Goal: Information Seeking & Learning: Learn about a topic

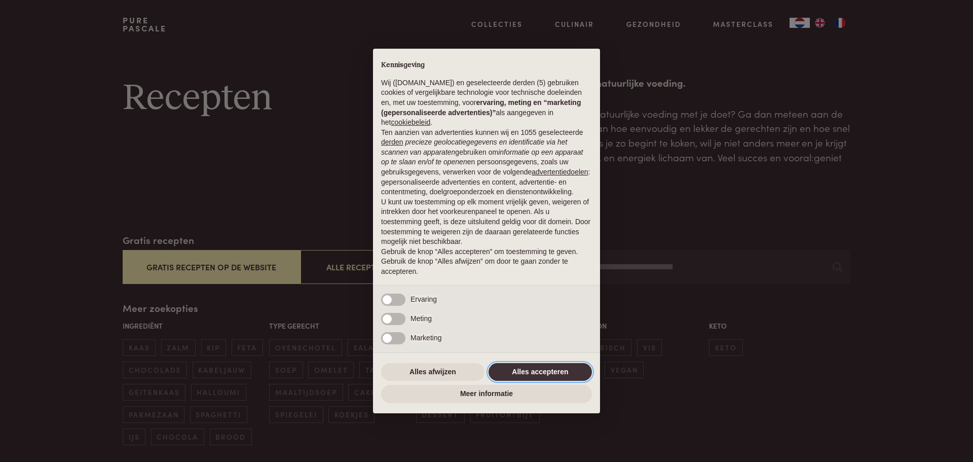
click at [525, 369] on button "Alles accepteren" at bounding box center [540, 372] width 103 height 18
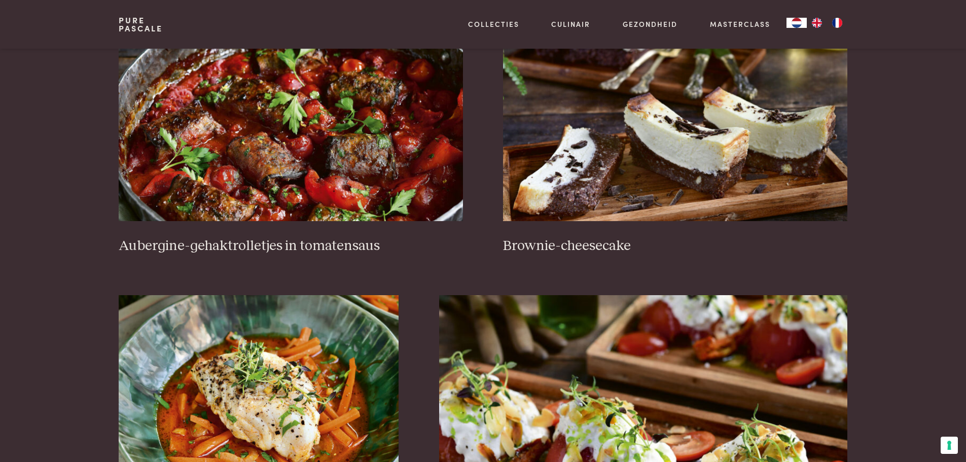
scroll to position [456, 0]
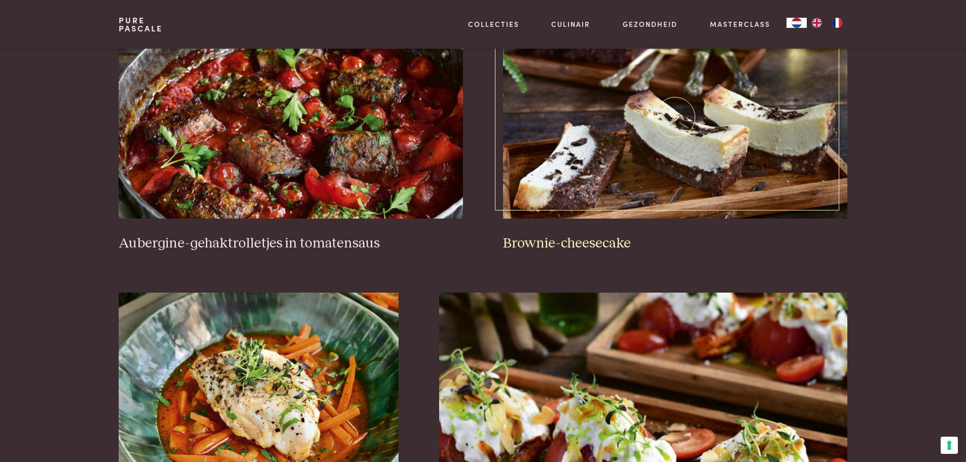
click at [610, 142] on img at bounding box center [675, 117] width 344 height 203
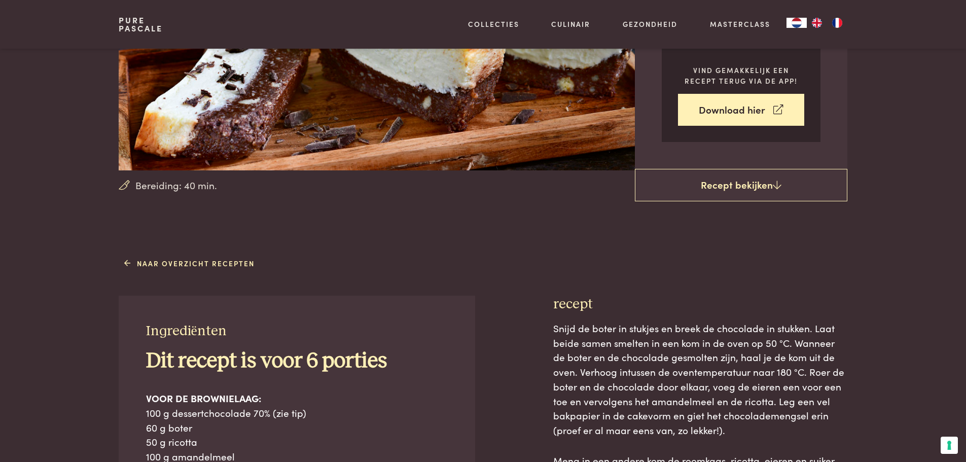
scroll to position [203, 0]
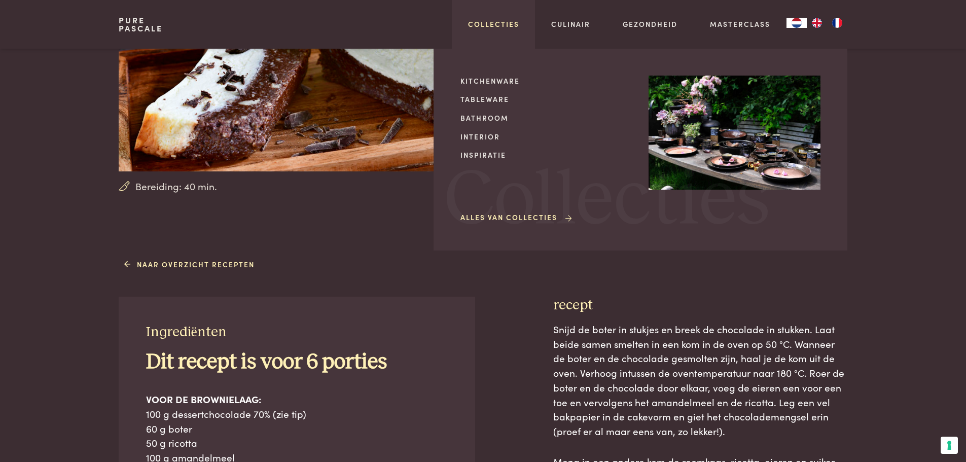
click at [490, 26] on link "Collecties" at bounding box center [493, 24] width 51 height 11
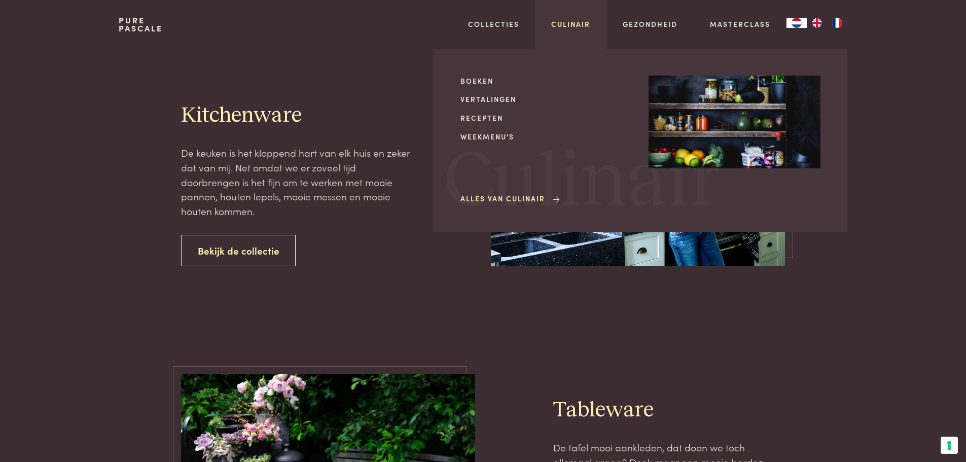
click at [580, 27] on link "Culinair" at bounding box center [570, 24] width 39 height 11
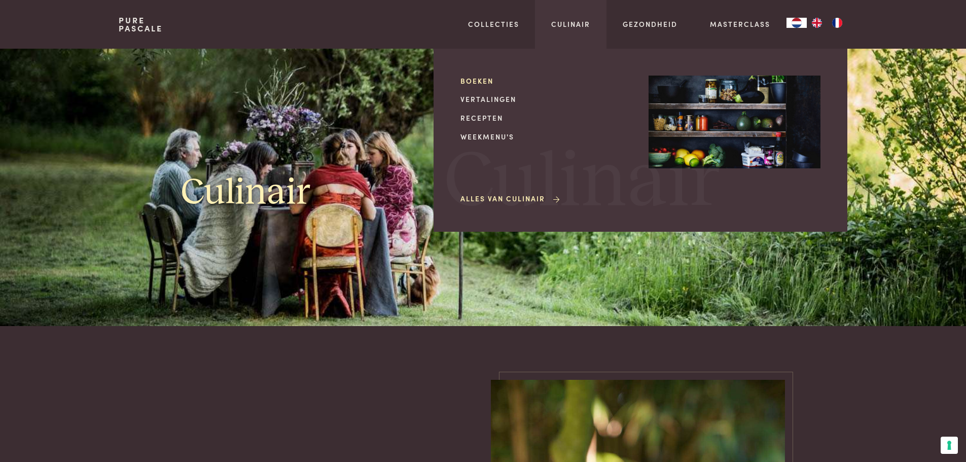
click at [482, 78] on link "Boeken" at bounding box center [546, 81] width 172 height 11
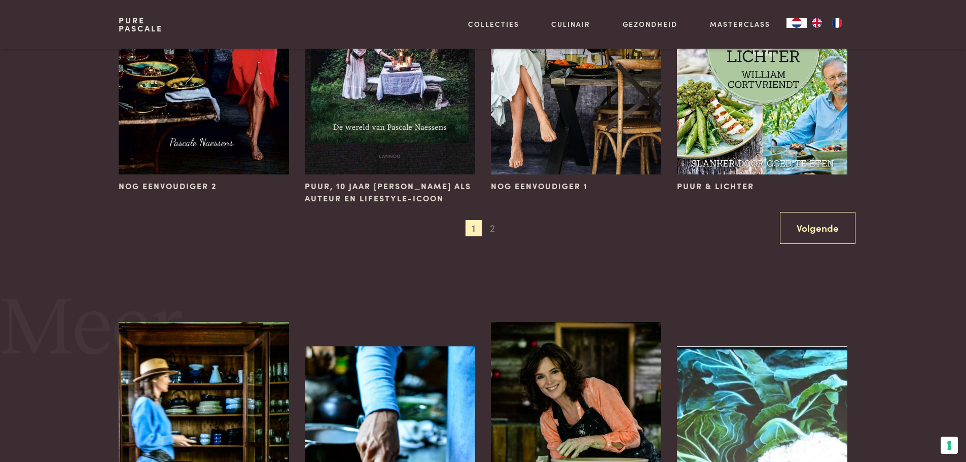
scroll to position [1065, 0]
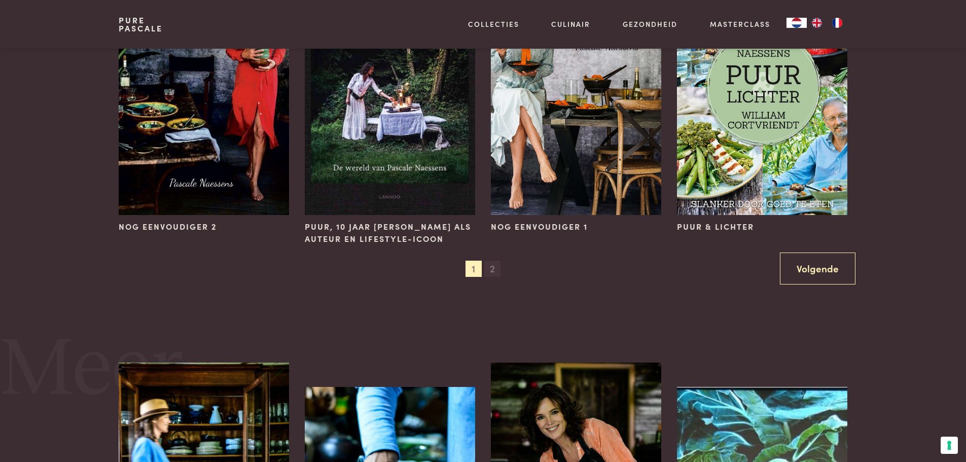
click at [490, 271] on span "2" at bounding box center [492, 269] width 16 height 16
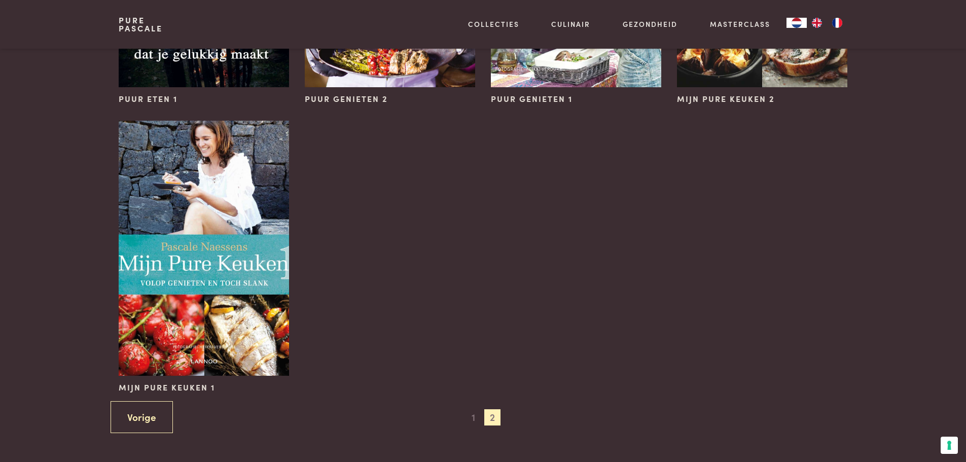
scroll to position [608, 0]
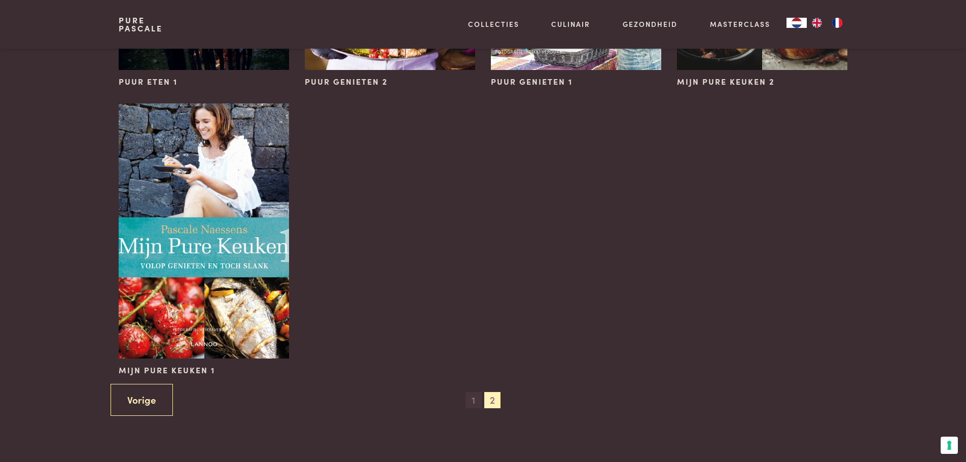
click at [472, 400] on span "1" at bounding box center [473, 400] width 16 height 16
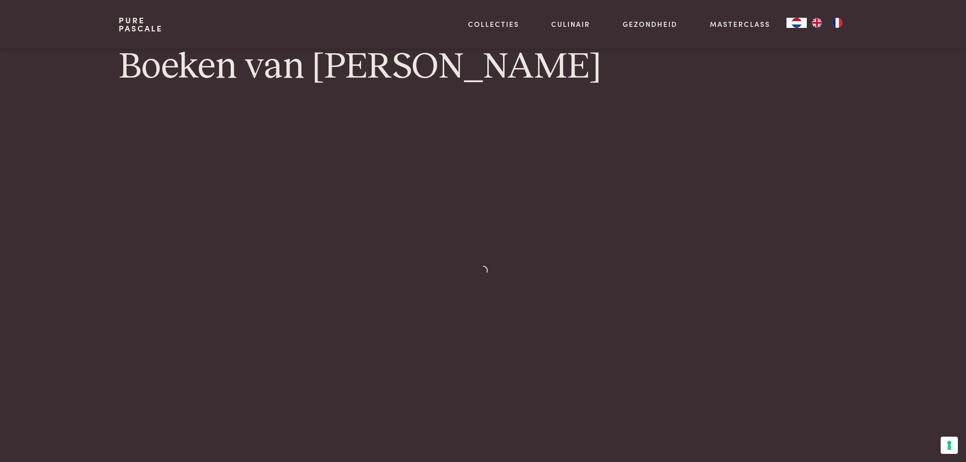
scroll to position [0, 0]
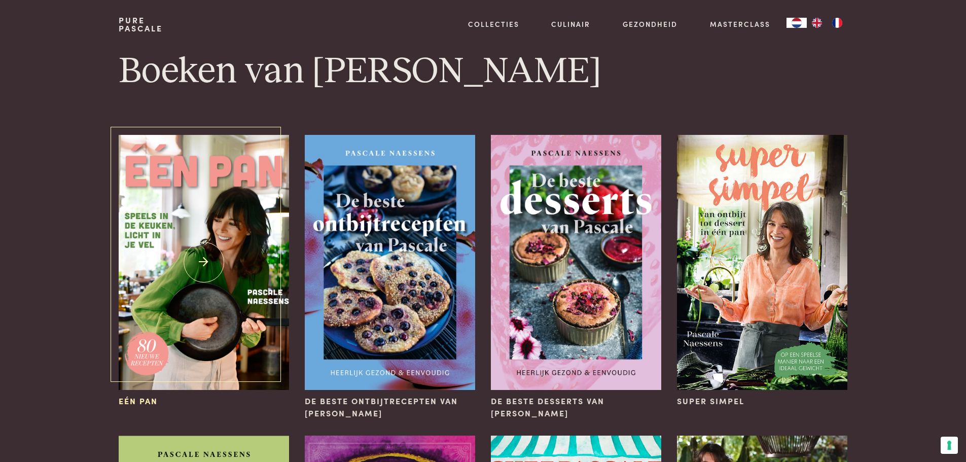
click at [217, 295] on img at bounding box center [204, 262] width 170 height 255
click at [394, 225] on img at bounding box center [390, 262] width 170 height 255
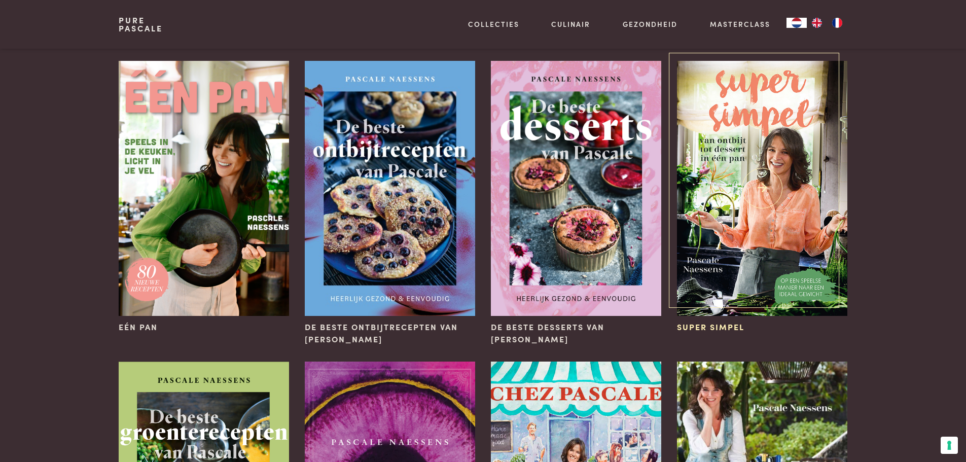
scroll to position [101, 0]
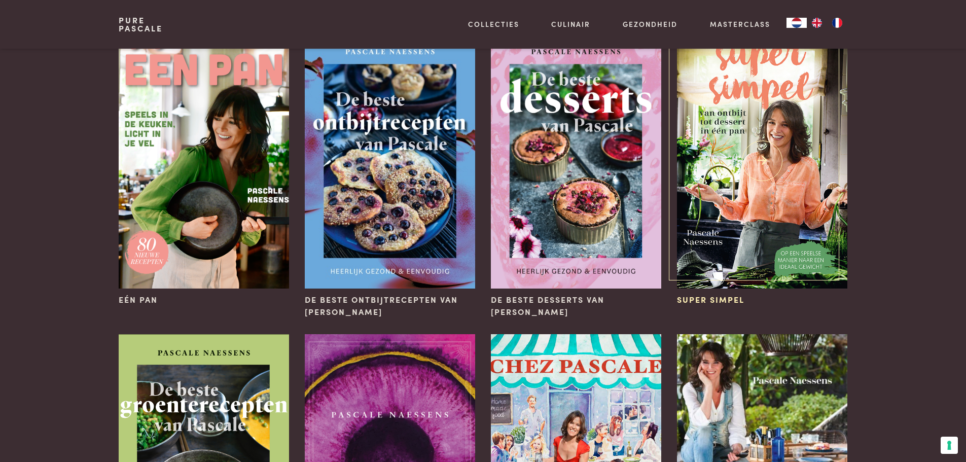
click at [753, 201] on img at bounding box center [762, 160] width 170 height 255
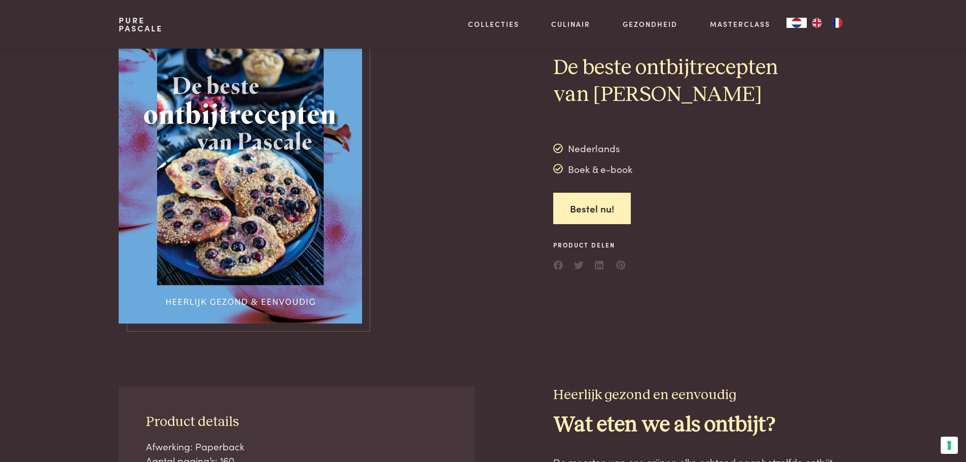
scroll to position [51, 0]
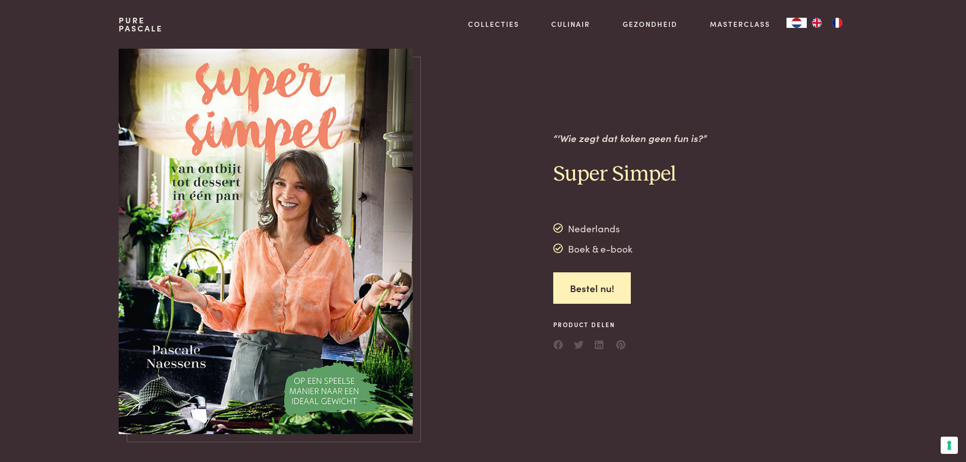
click at [245, 201] on img at bounding box center [266, 241] width 294 height 385
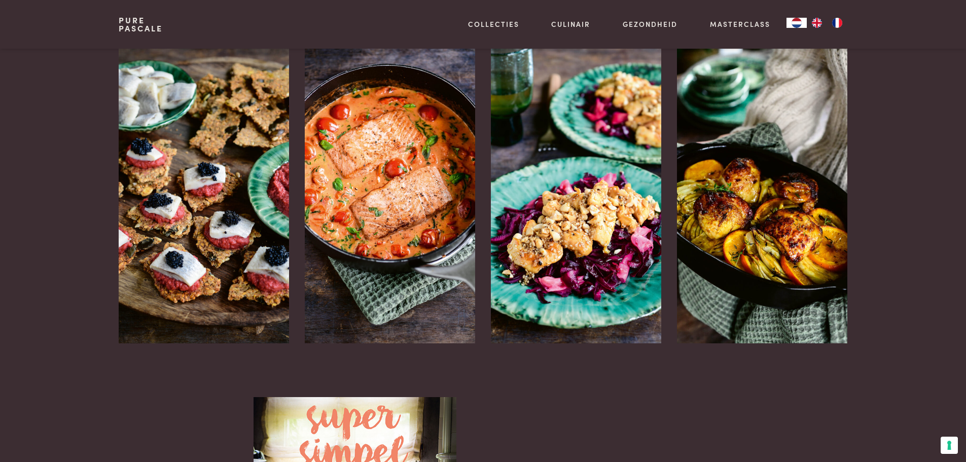
scroll to position [1217, 0]
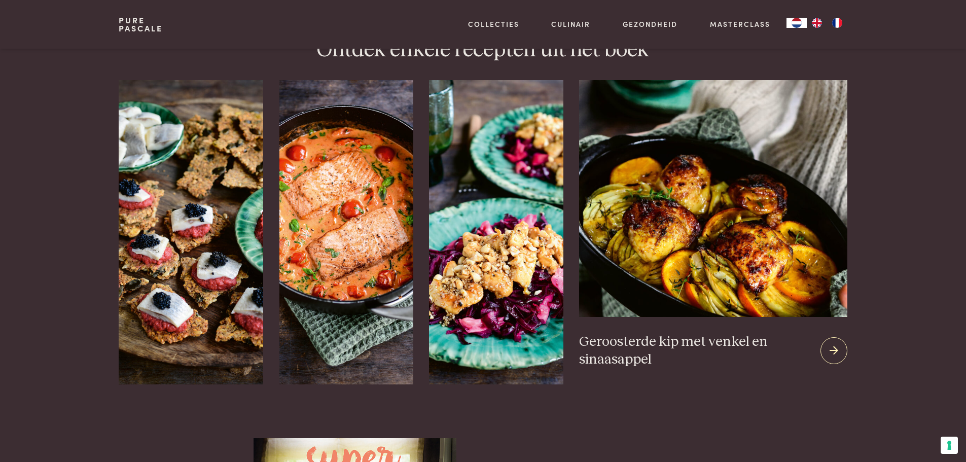
click at [833, 352] on icon at bounding box center [833, 350] width 9 height 15
